Goal: Task Accomplishment & Management: Manage account settings

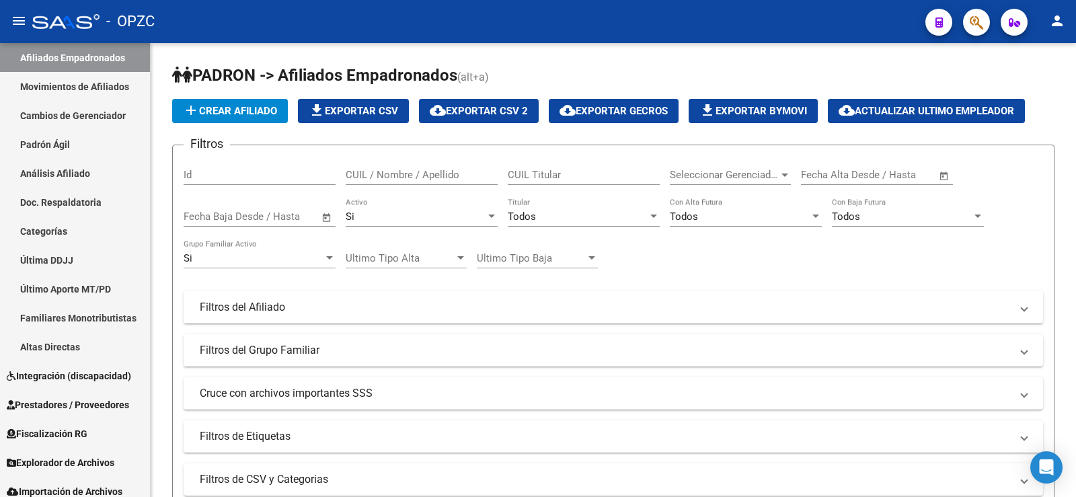
scroll to position [63, 0]
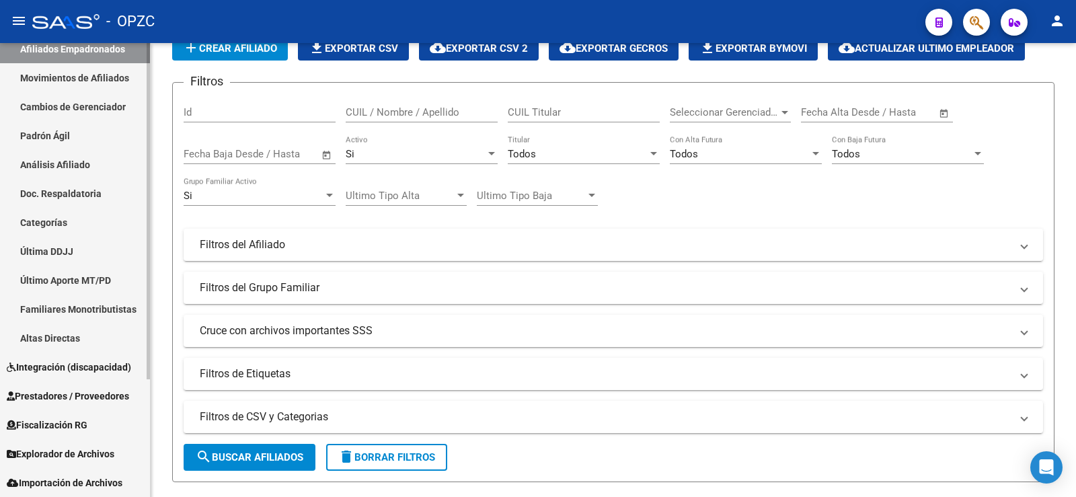
click at [72, 422] on span "Fiscalización RG" at bounding box center [47, 424] width 81 height 15
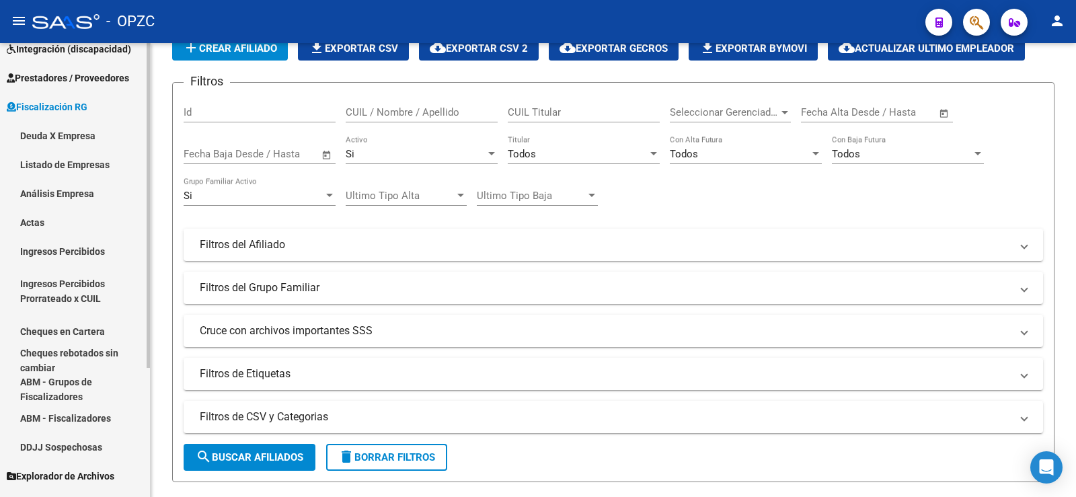
click at [64, 158] on link "Listado de Empresas" at bounding box center [75, 164] width 150 height 29
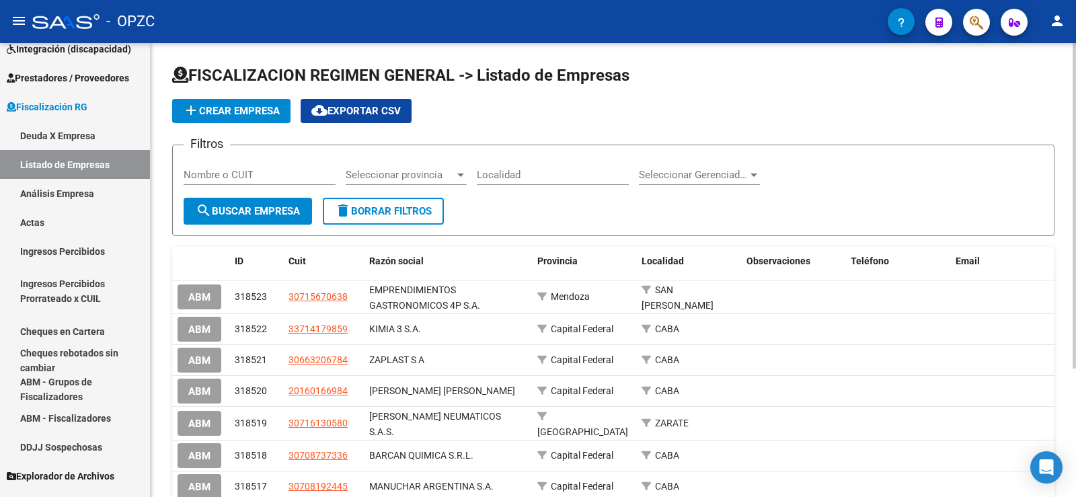
click at [264, 170] on input "Nombre o CUIT" at bounding box center [260, 175] width 152 height 12
type input "bren"
click at [244, 213] on span "search Buscar Empresa" at bounding box center [248, 211] width 104 height 12
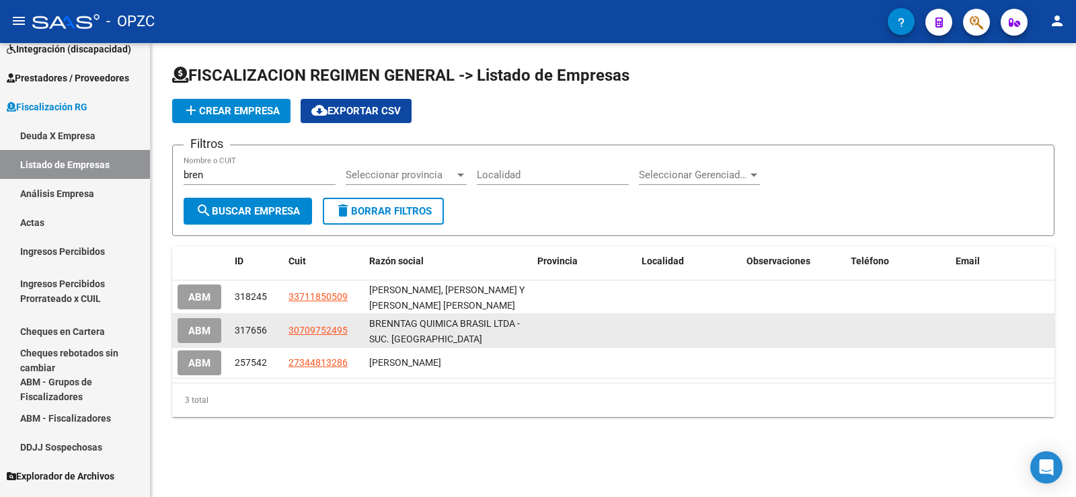
click at [201, 329] on span "ABM" at bounding box center [199, 331] width 22 height 12
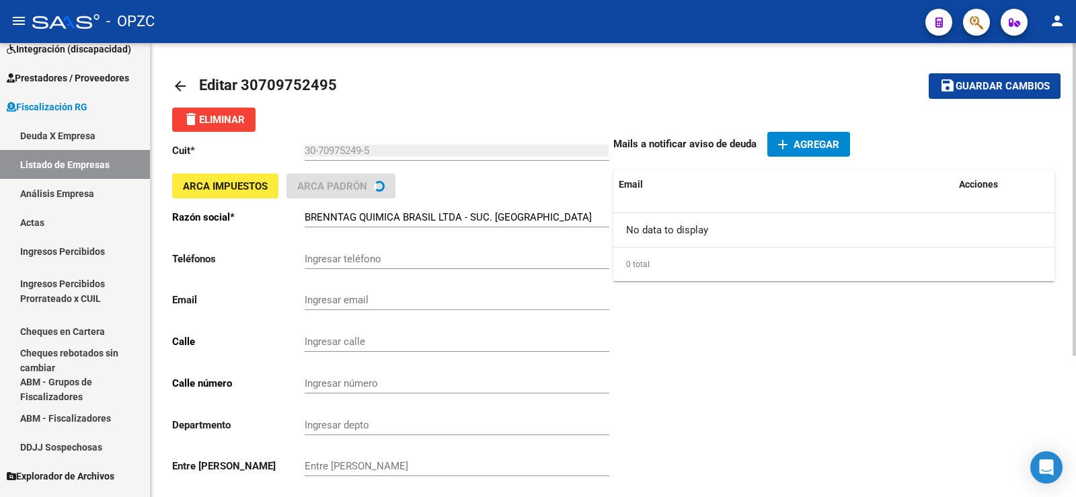
type input "TRONADOR"
type input "4890"
type input "1430"
type input "CABA"
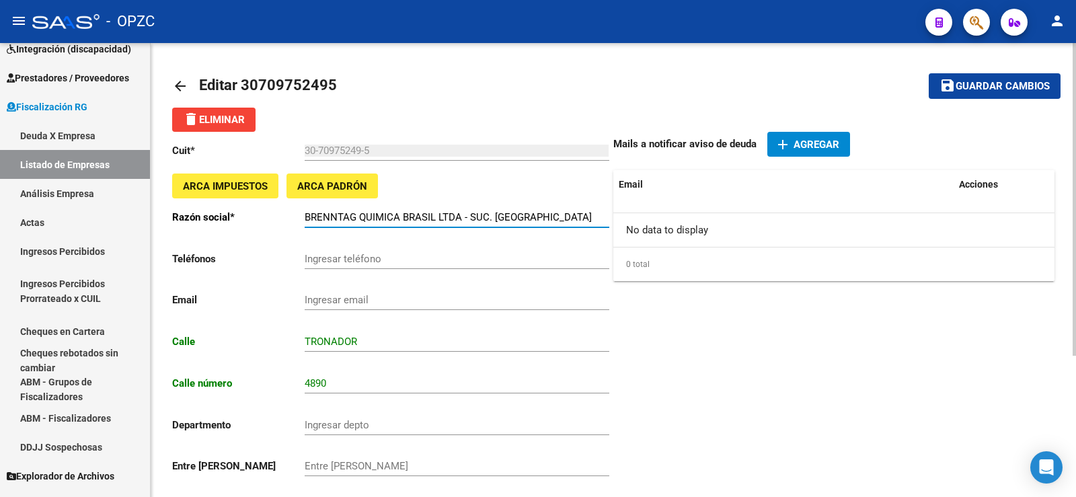
click at [551, 213] on input "BRENNTAG QUIMICA BRASIL LTDA - SUC. [GEOGRAPHIC_DATA]" at bounding box center [457, 217] width 305 height 12
type input "BRENNTAG QUIMICA BRASIL LTDA"
click at [1003, 82] on span "Guardar cambios" at bounding box center [1002, 87] width 94 height 12
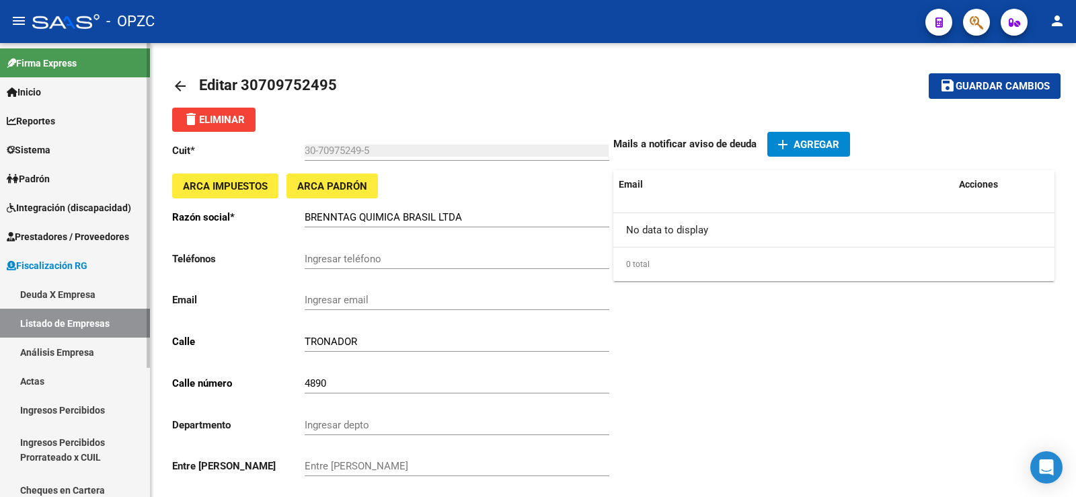
click at [58, 168] on link "Padrón" at bounding box center [75, 178] width 150 height 29
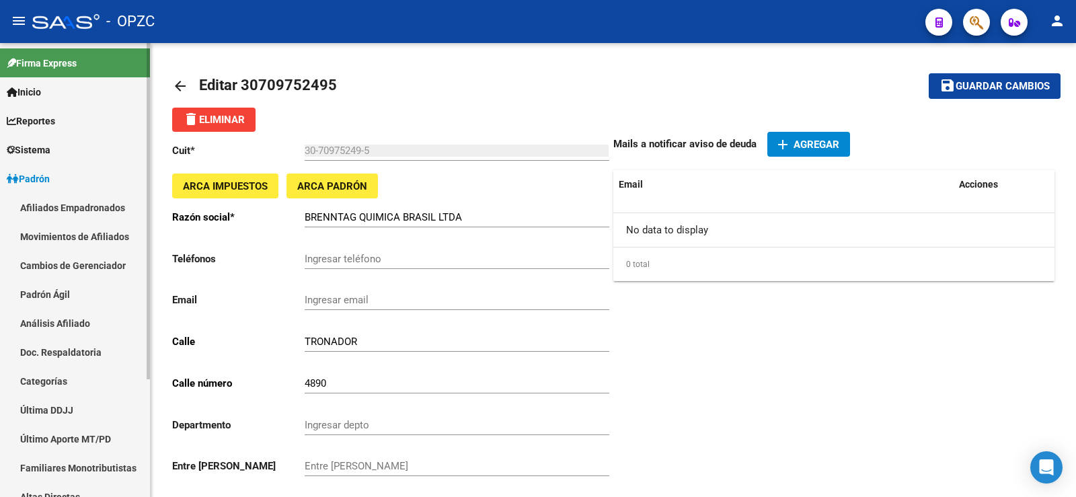
click at [56, 202] on link "Afiliados Empadronados" at bounding box center [75, 207] width 150 height 29
